Goal: Transaction & Acquisition: Purchase product/service

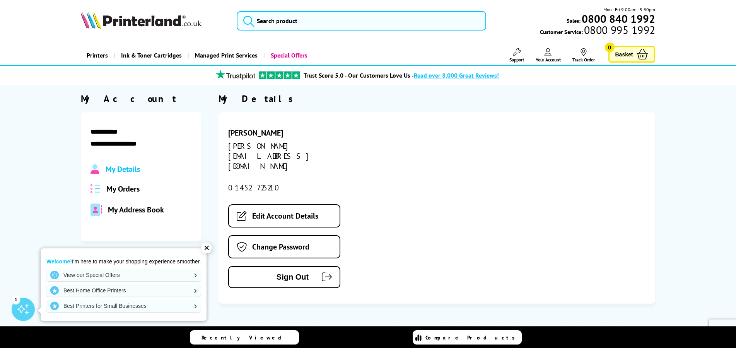
click at [129, 190] on span "My Orders" at bounding box center [122, 189] width 33 height 10
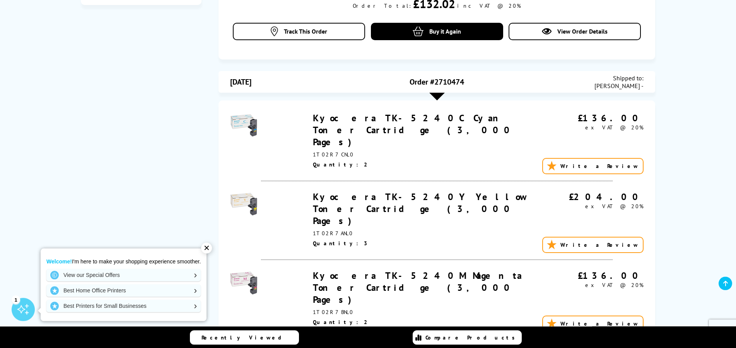
scroll to position [238, 0]
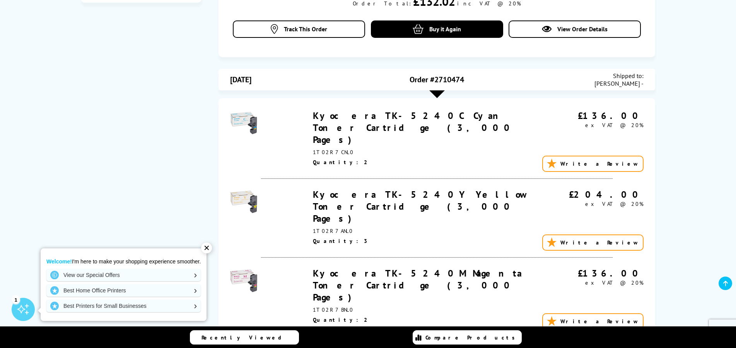
click at [209, 246] on div "✕" at bounding box center [206, 248] width 11 height 11
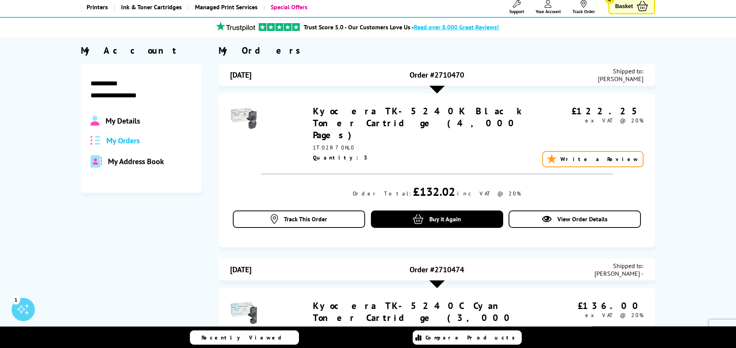
scroll to position [0, 0]
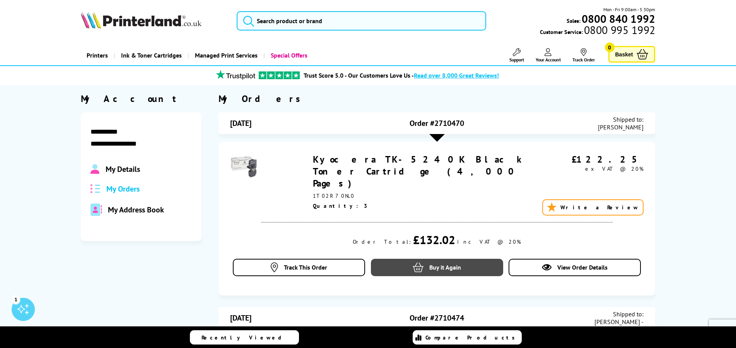
click at [418, 263] on icon at bounding box center [417, 268] width 11 height 10
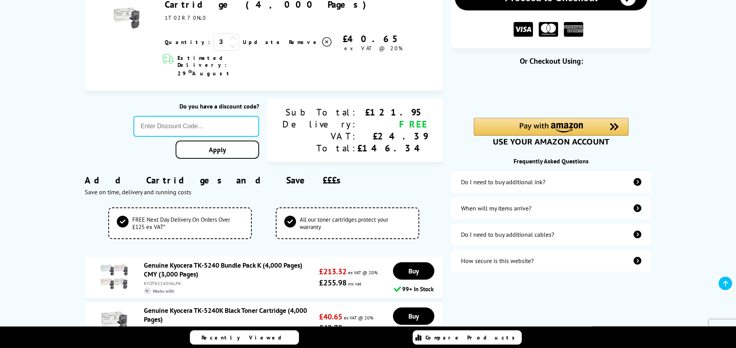
scroll to position [156, 0]
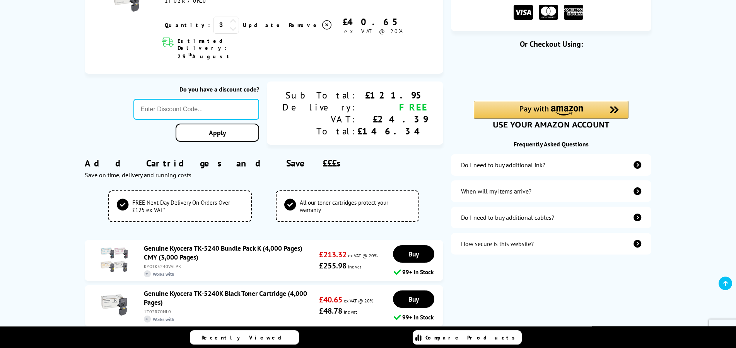
click at [207, 244] on link "Genuine Kyocera TK-5240 Bundle Pack K (4,000 Pages) CMY (3,000 Pages)" at bounding box center [223, 253] width 158 height 18
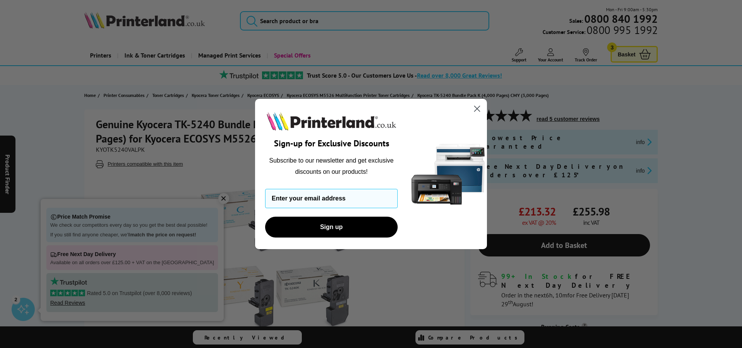
click at [478, 106] on circle "Close dialog" at bounding box center [477, 108] width 13 height 13
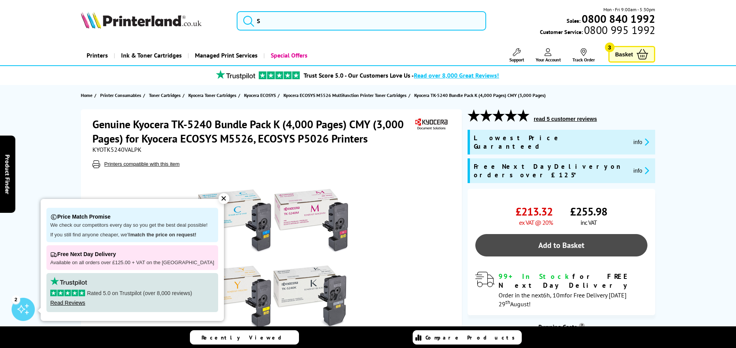
click at [535, 234] on link "Add to Basket" at bounding box center [561, 245] width 172 height 22
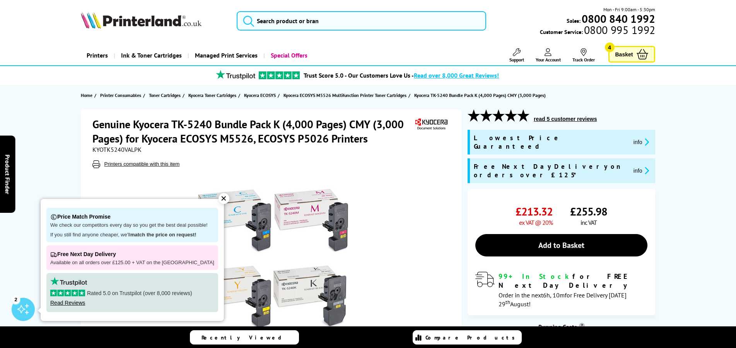
click at [629, 52] on span "Basket" at bounding box center [624, 54] width 18 height 10
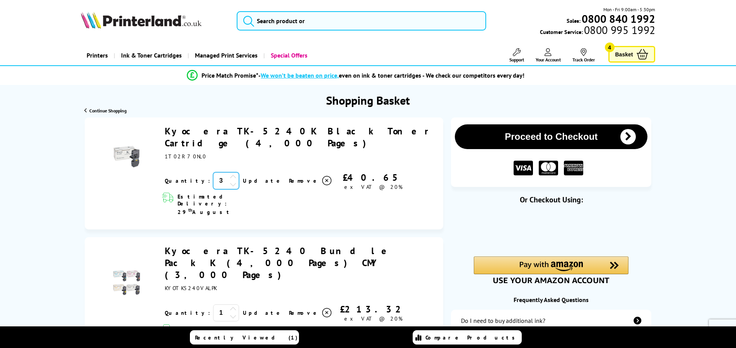
drag, startPoint x: 201, startPoint y: 170, endPoint x: 187, endPoint y: 167, distance: 13.3
click at [213, 172] on input "3" at bounding box center [226, 180] width 26 height 17
type input "2"
click at [243, 177] on link "Update" at bounding box center [263, 180] width 40 height 7
click at [535, 140] on button "Proceed to Checkout" at bounding box center [551, 136] width 192 height 25
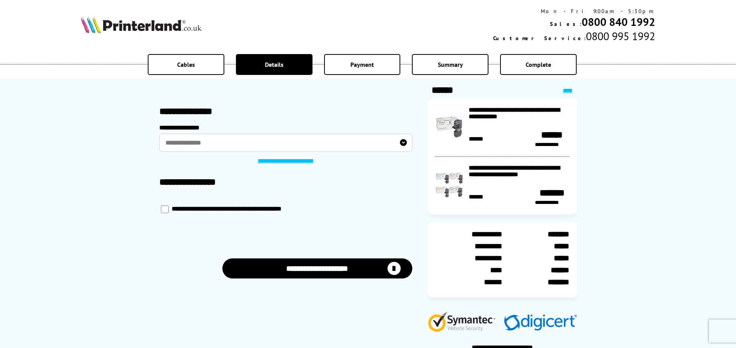
click at [314, 137] on label "**********" at bounding box center [285, 143] width 253 height 18
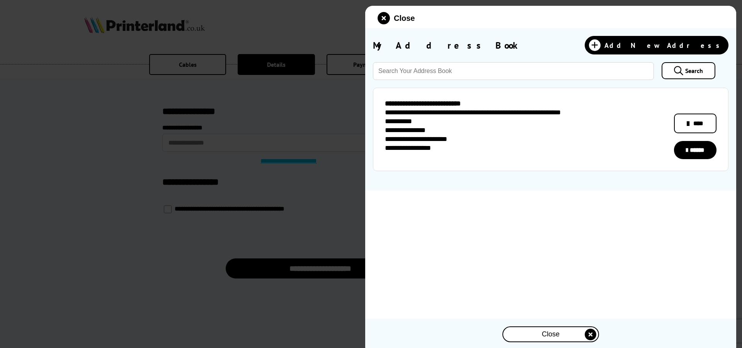
click at [697, 150] on link "******" at bounding box center [695, 150] width 43 height 18
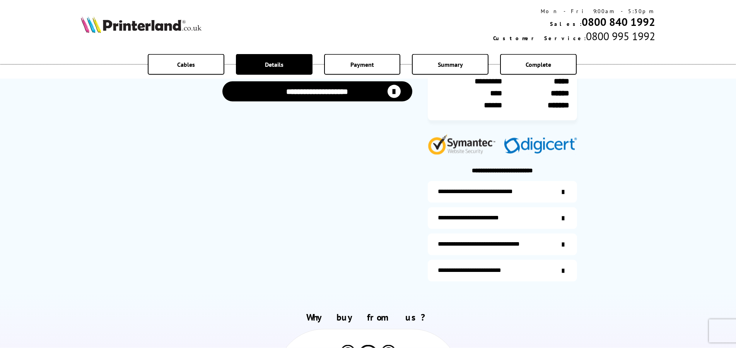
scroll to position [122, 0]
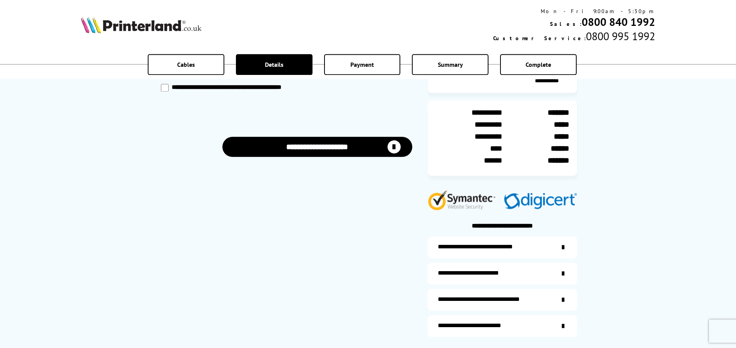
click at [341, 144] on button "**********" at bounding box center [317, 147] width 190 height 20
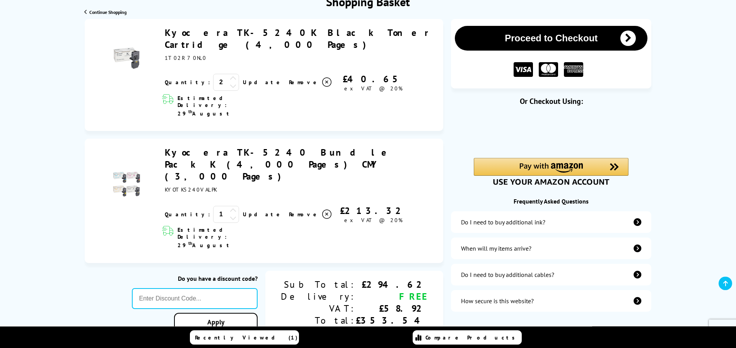
scroll to position [104, 0]
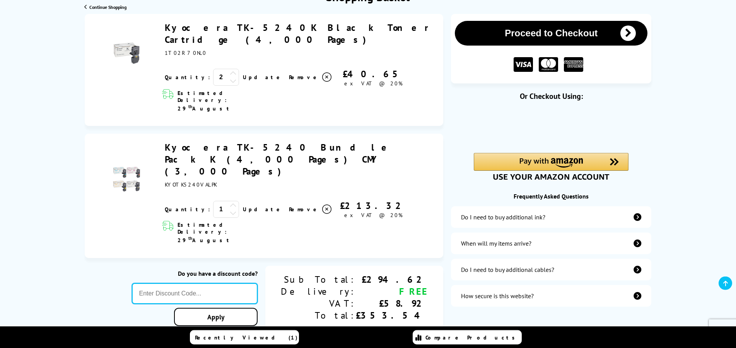
click at [194, 283] on input "text" at bounding box center [195, 293] width 126 height 21
type input "KYO10"
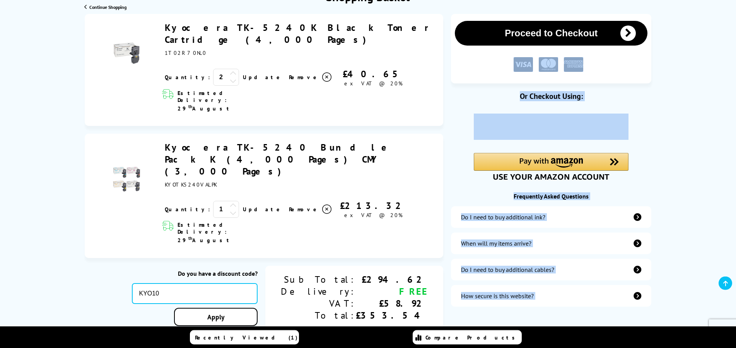
click at [268, 253] on div "Proceed to Checkout Shopping Basket 2 Update 1" at bounding box center [368, 332] width 736 height 637
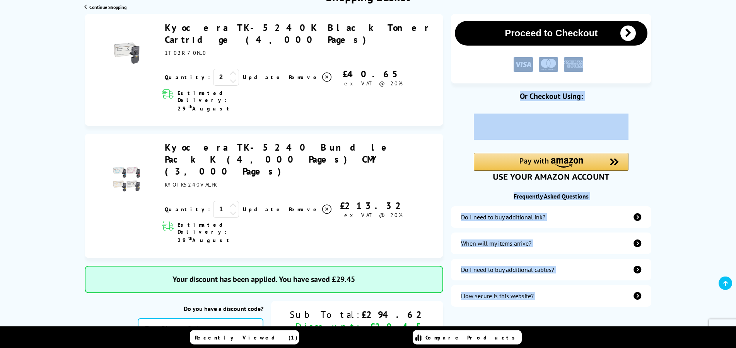
click at [386, 187] on div "Kyocera TK-5240 Bundle Pack K (4,000 Pages) CMY (3,000 Pages)" at bounding box center [264, 196] width 359 height 124
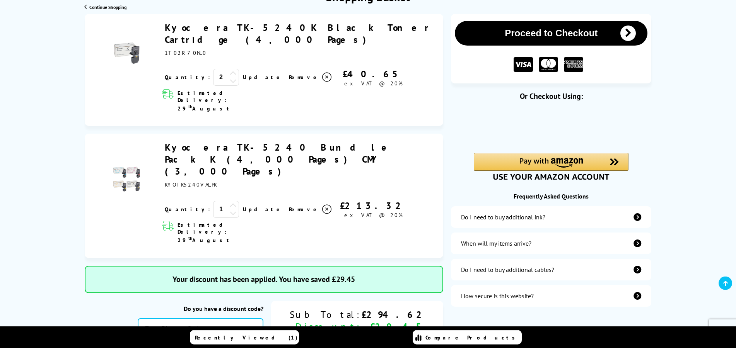
click at [547, 32] on button "Proceed to Checkout" at bounding box center [551, 33] width 192 height 25
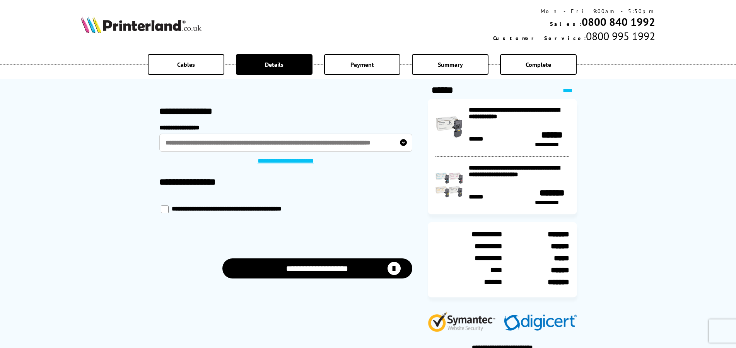
click at [320, 270] on button "**********" at bounding box center [317, 269] width 190 height 20
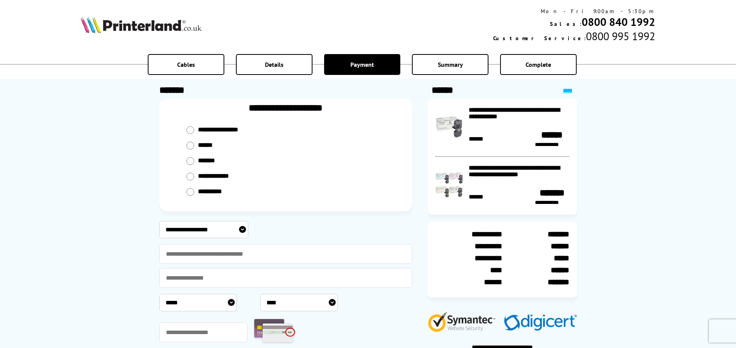
click at [204, 142] on label "******" at bounding box center [207, 146] width 18 height 8
click at [191, 134] on input "radio" at bounding box center [190, 130] width 8 height 8
radio input "****"
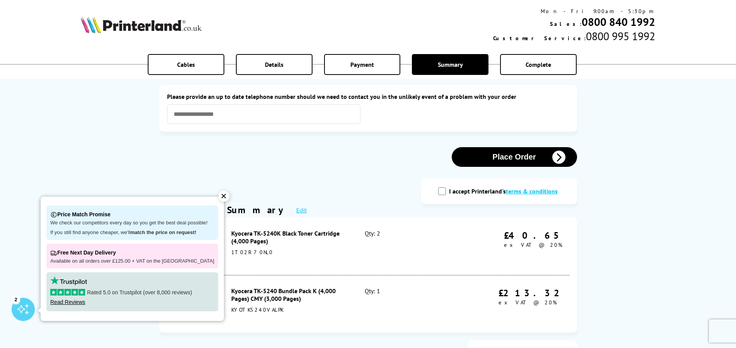
click at [444, 191] on input "I accept Printerland's terms & conditions" at bounding box center [442, 191] width 8 height 8
checkbox input "true"
click at [497, 157] on button "Place Order" at bounding box center [513, 157] width 125 height 20
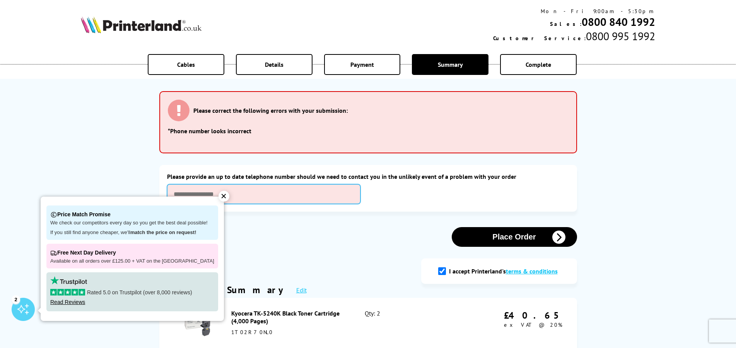
click at [307, 203] on input "text" at bounding box center [263, 194] width 193 height 20
type input "**********"
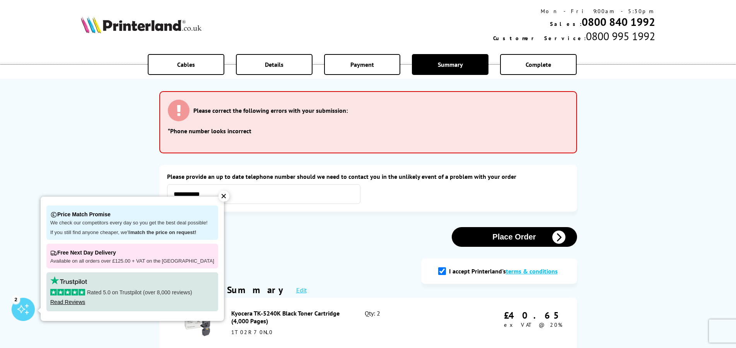
click at [532, 233] on button "Place Order" at bounding box center [513, 237] width 125 height 20
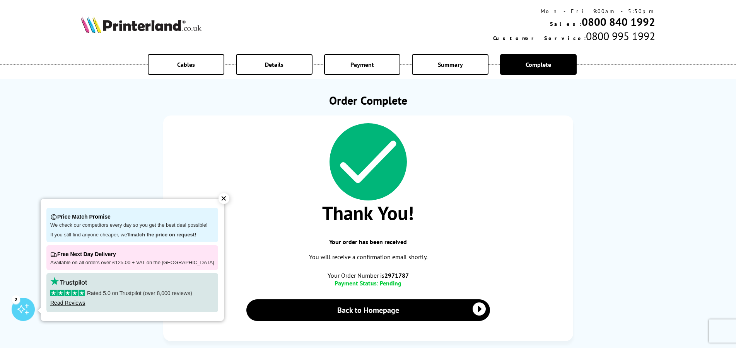
click at [218, 199] on div "✕" at bounding box center [223, 198] width 11 height 11
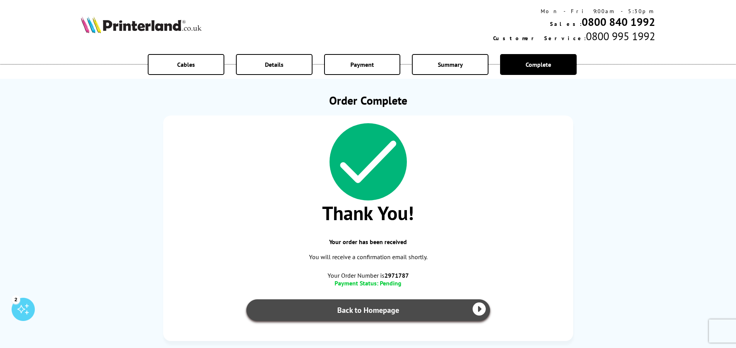
click at [391, 310] on link "Back to Homepage" at bounding box center [368, 311] width 244 height 22
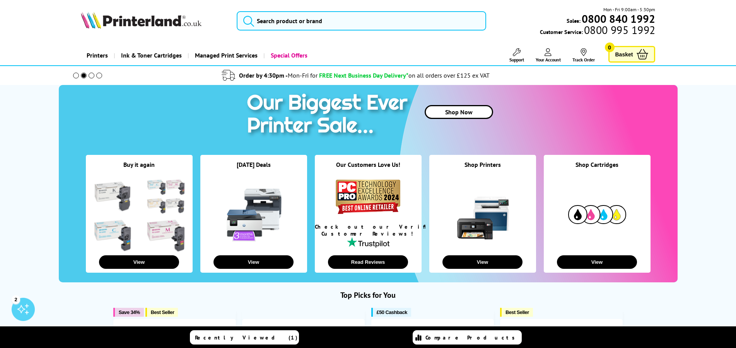
click at [544, 57] on span "Your Account" at bounding box center [547, 60] width 25 height 6
